Goal: Task Accomplishment & Management: Manage account settings

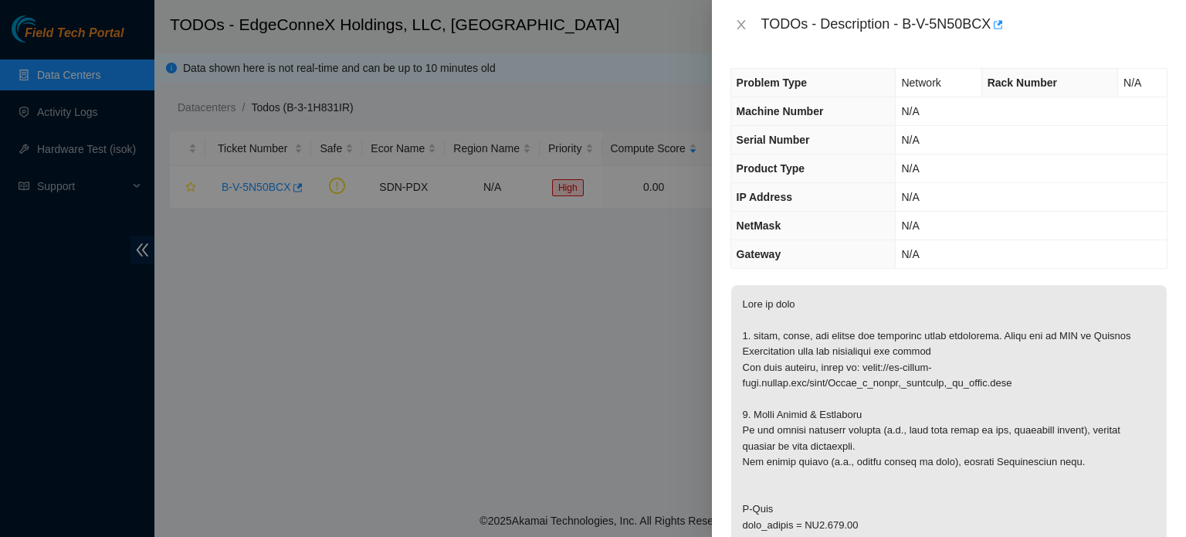
scroll to position [459, 0]
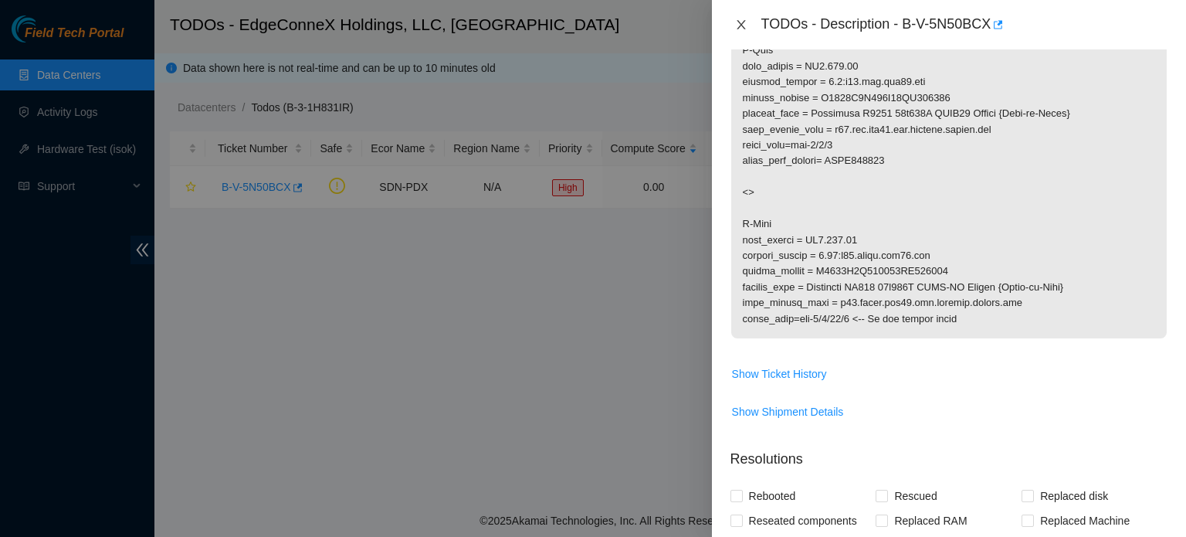
click at [738, 27] on icon "close" at bounding box center [741, 25] width 12 height 12
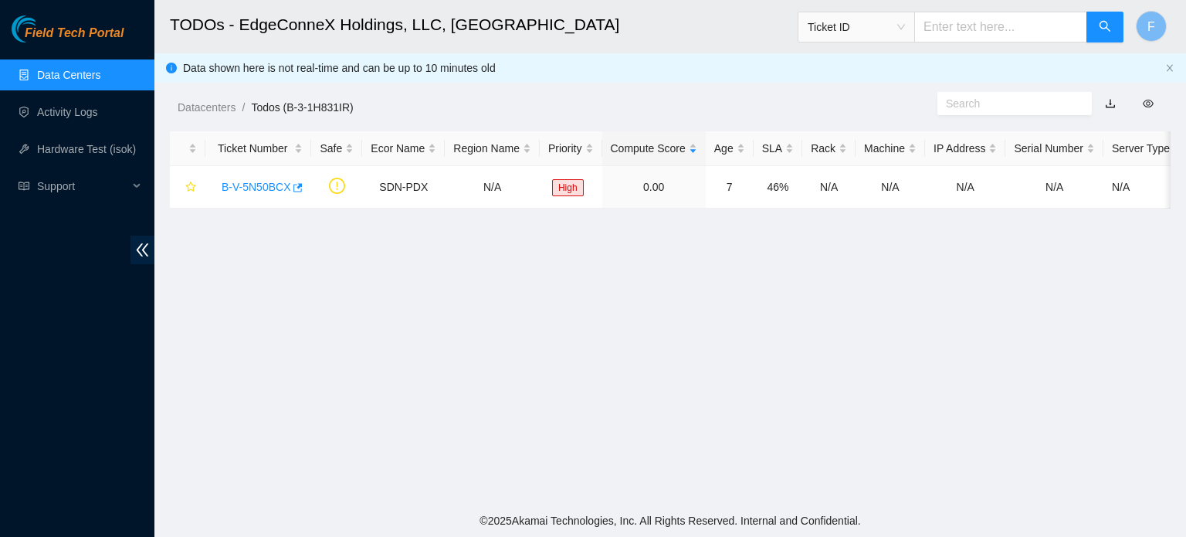
scroll to position [349, 0]
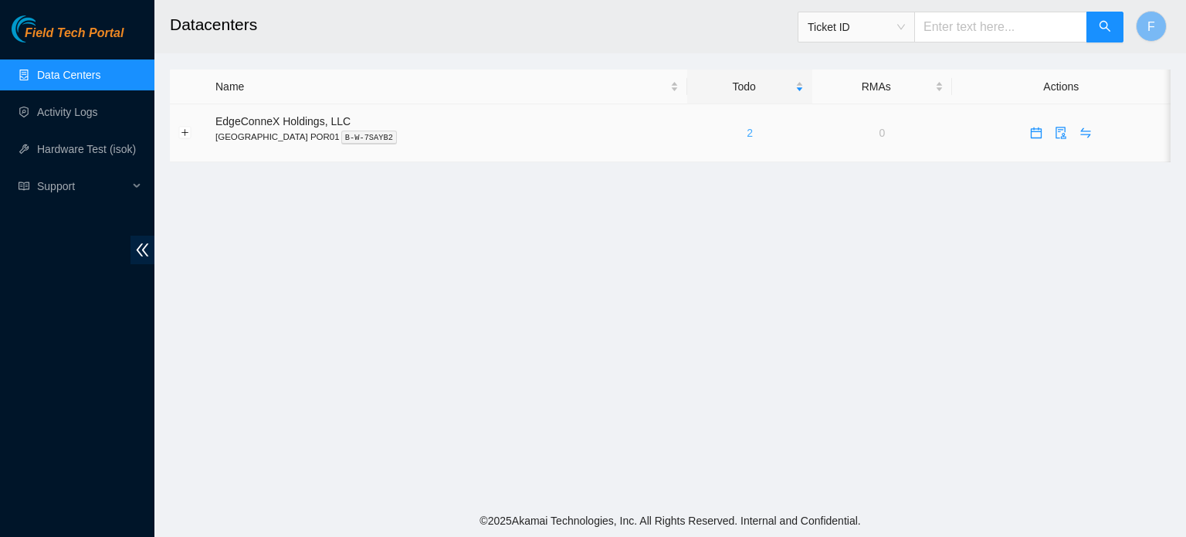
click at [747, 131] on link "2" at bounding box center [750, 133] width 6 height 12
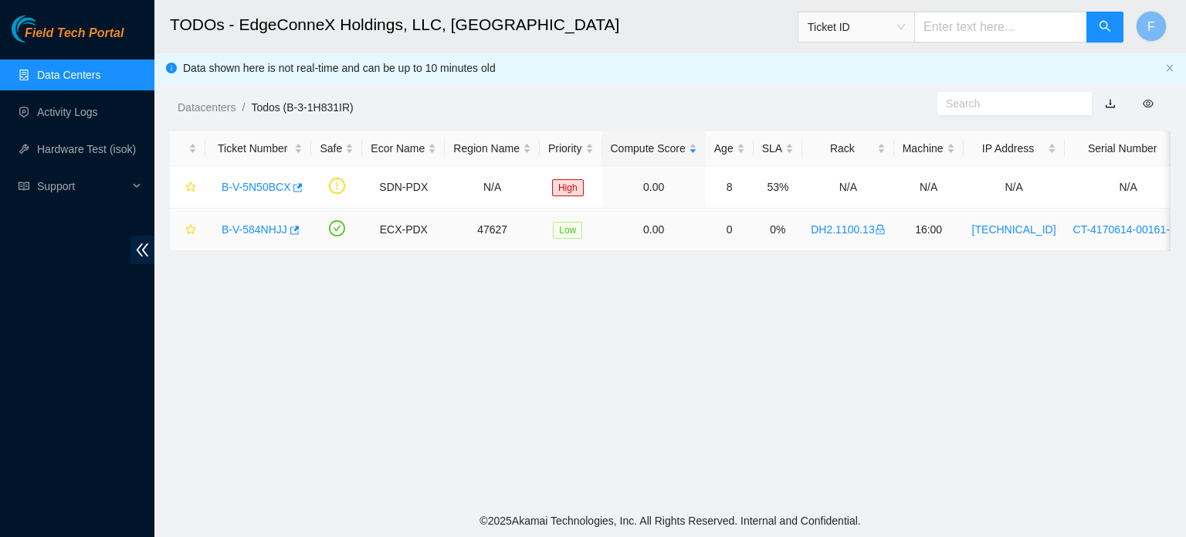
click at [249, 231] on link "B-V-584NHJJ" at bounding box center [255, 229] width 66 height 12
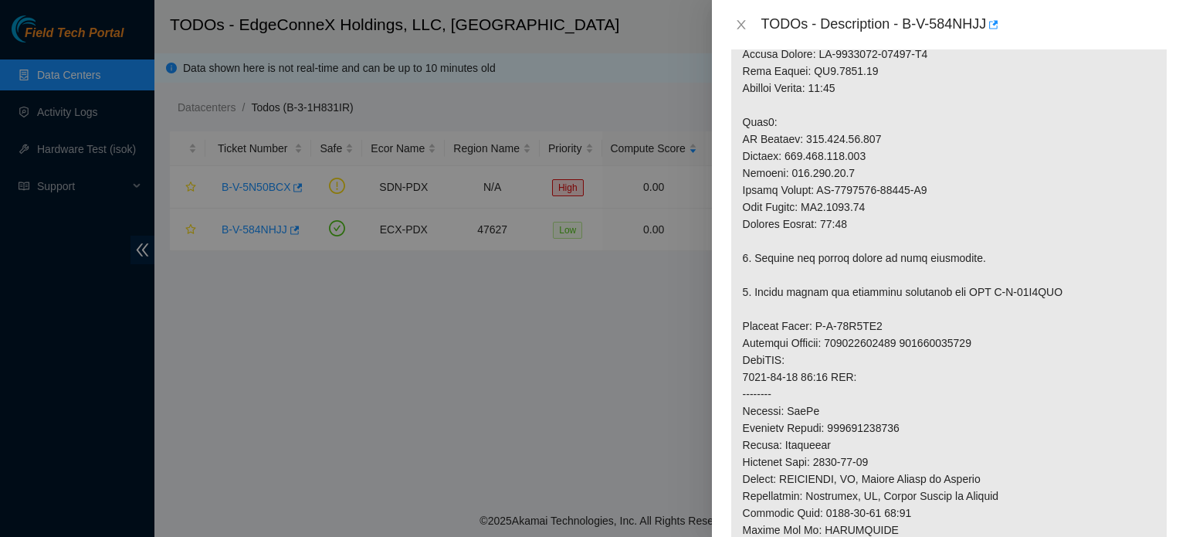
scroll to position [623, 0]
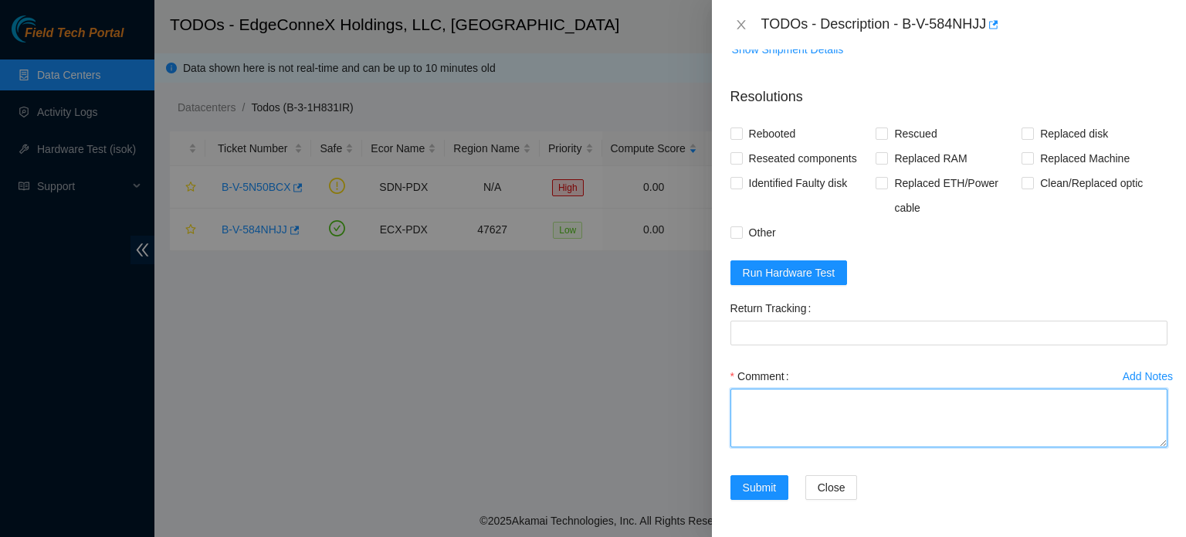
click at [1064, 435] on textarea "Comment" at bounding box center [949, 418] width 437 height 59
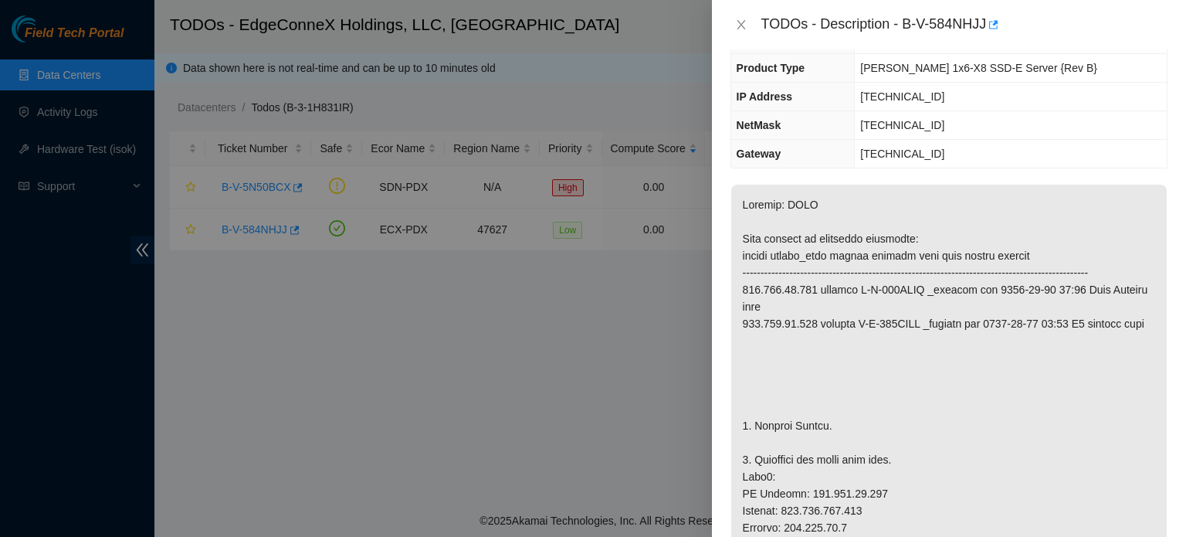
scroll to position [0, 0]
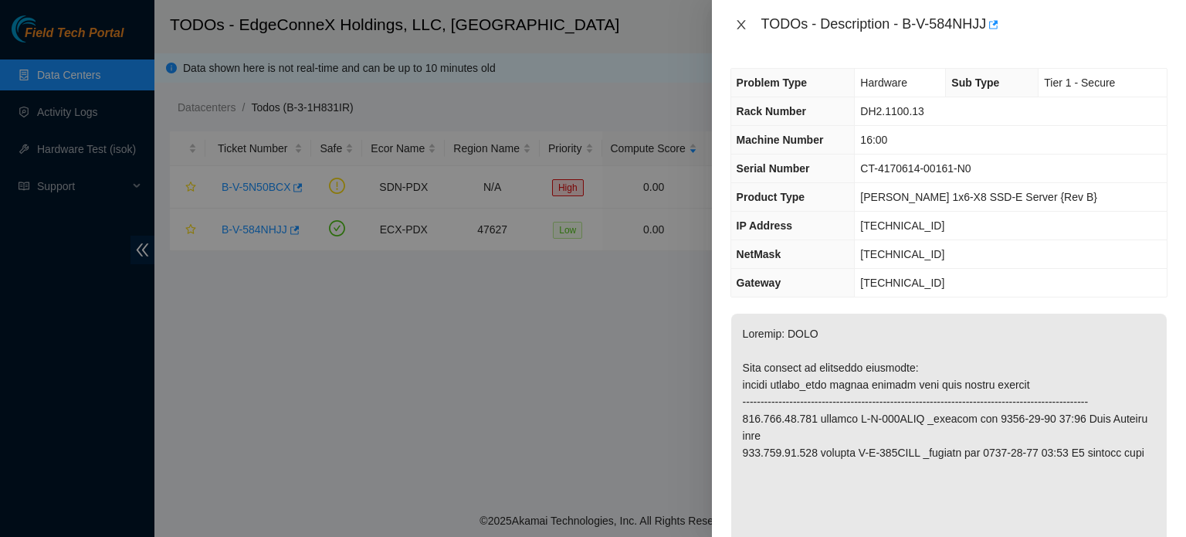
click at [743, 22] on icon "close" at bounding box center [741, 24] width 8 height 9
